Goal: Task Accomplishment & Management: Complete application form

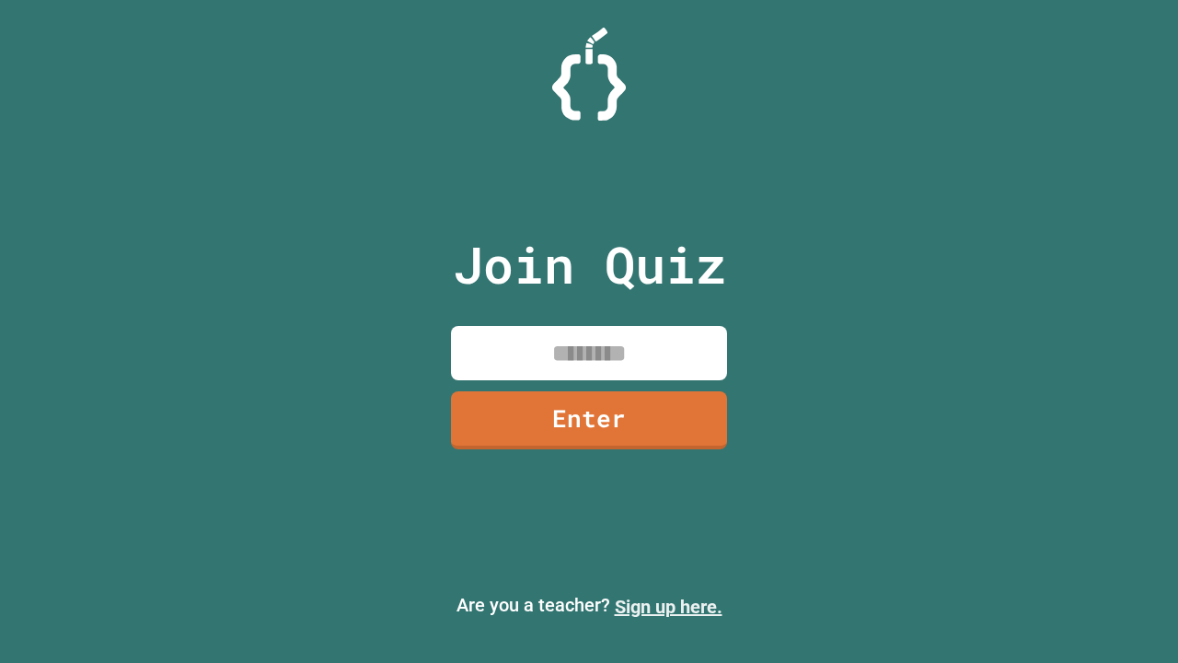
click at [668, 606] on link "Sign up here." at bounding box center [669, 606] width 108 height 22
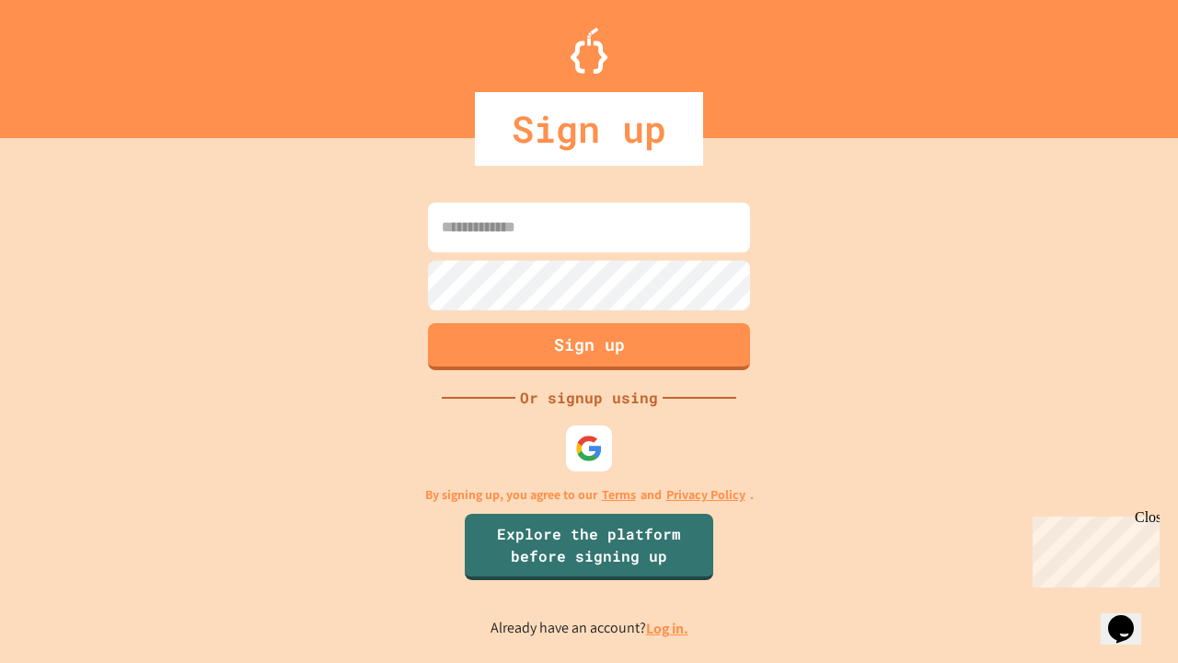
click at [668, 628] on link "Log in." at bounding box center [667, 627] width 42 height 19
